Goal: Information Seeking & Learning: Learn about a topic

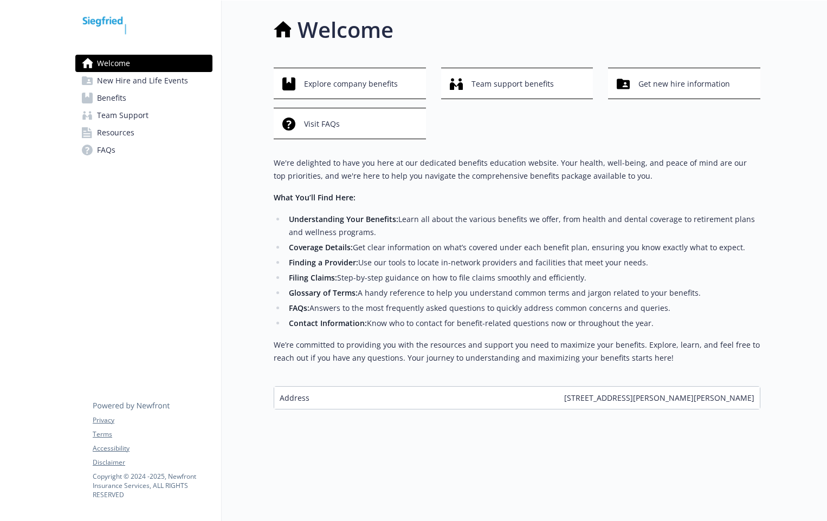
click at [108, 95] on span "Benefits" at bounding box center [111, 97] width 29 height 17
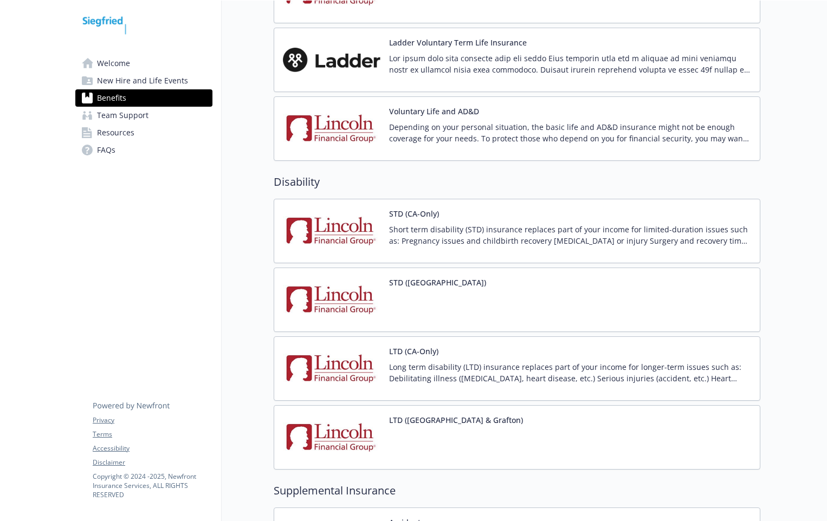
scroll to position [596, 0]
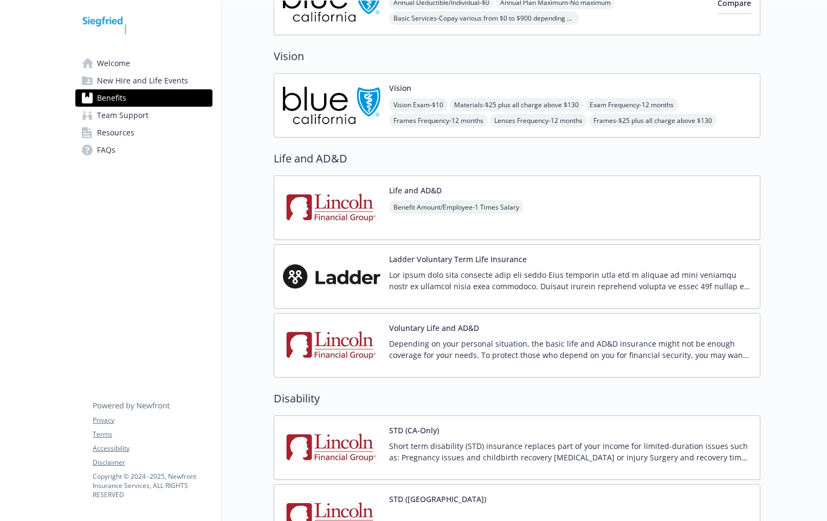
click at [123, 133] on span "Resources" at bounding box center [115, 132] width 37 height 17
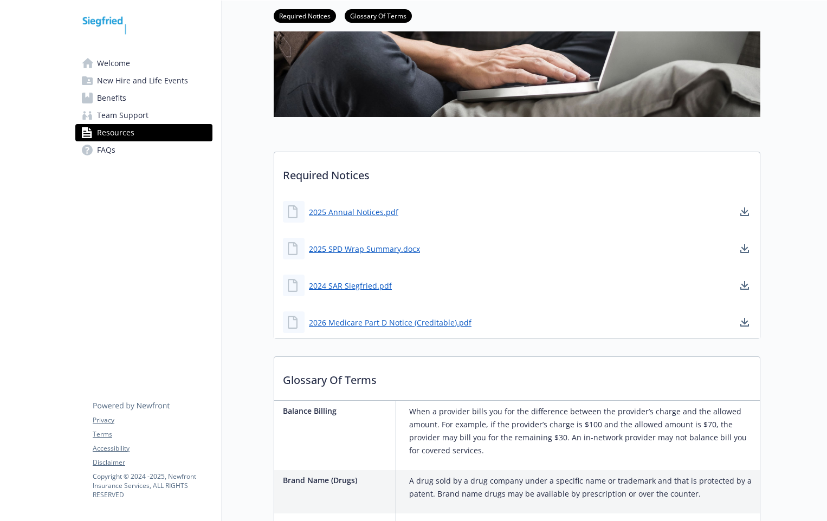
scroll to position [160, 0]
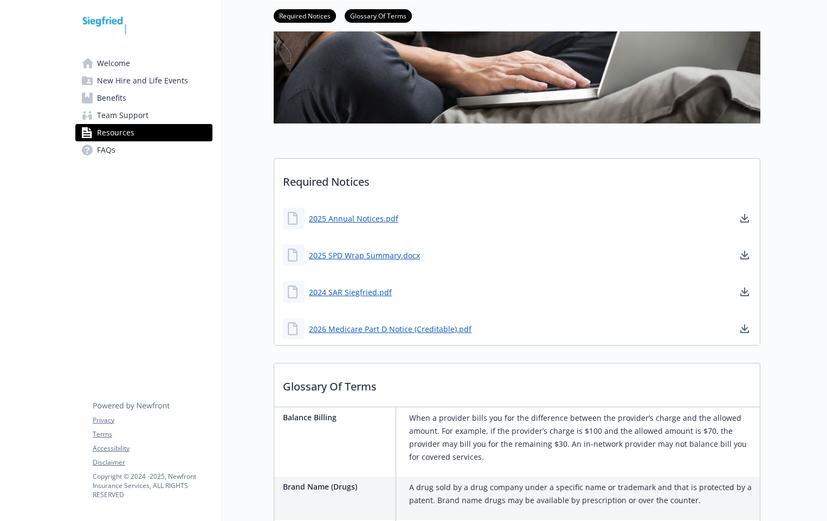
click at [111, 98] on span "Benefits" at bounding box center [111, 97] width 29 height 17
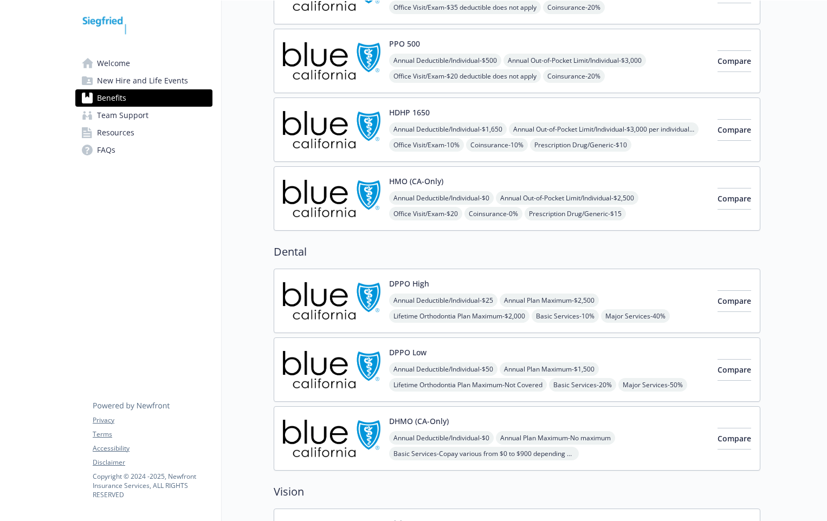
click at [119, 81] on span "New Hire and Life Events" at bounding box center [142, 80] width 91 height 17
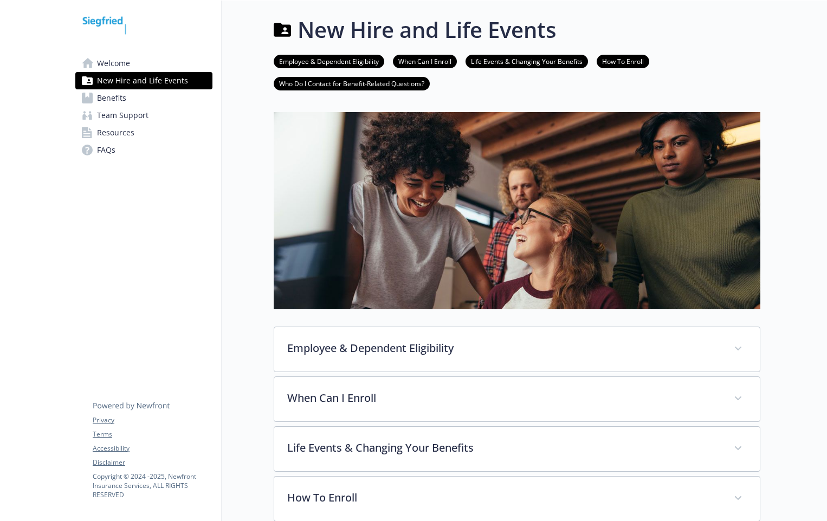
click at [113, 64] on span "Welcome" at bounding box center [113, 63] width 33 height 17
